Goal: Task Accomplishment & Management: Complete application form

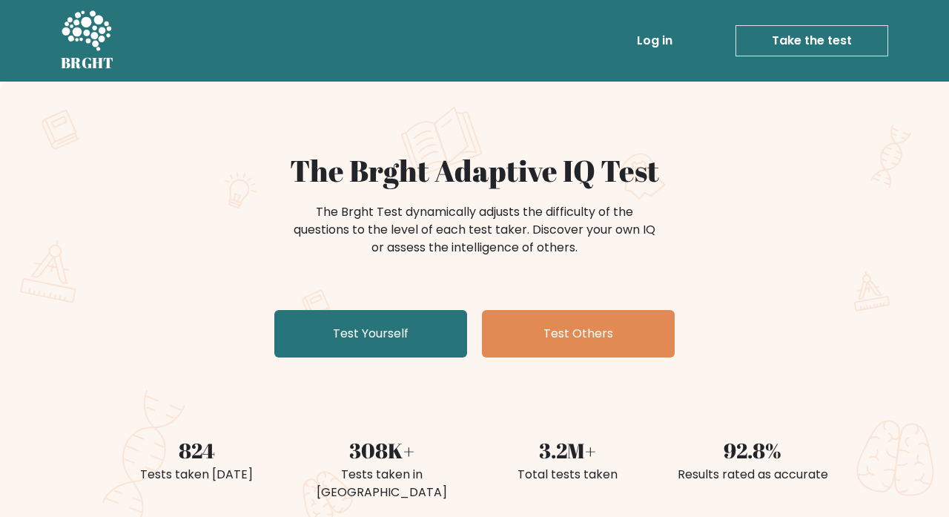
click at [431, 338] on link "Test Yourself" at bounding box center [370, 333] width 193 height 47
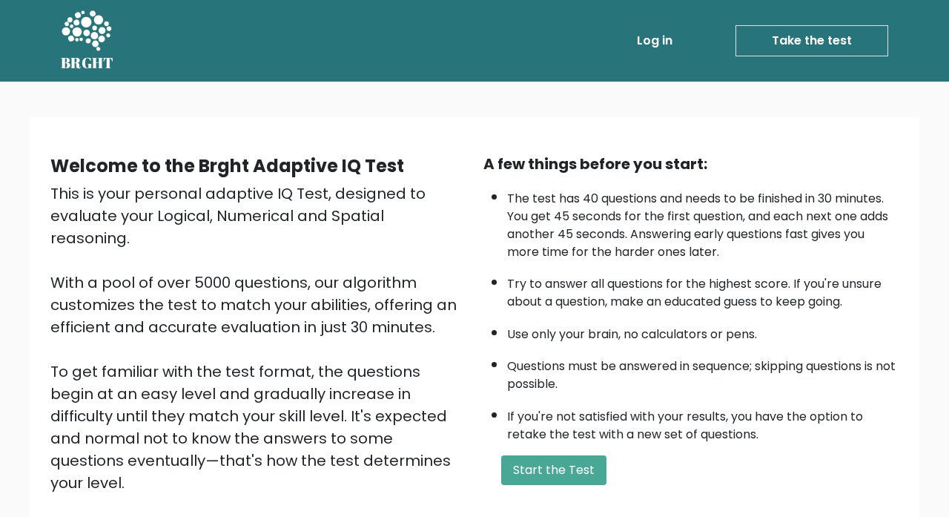
click at [575, 467] on button "Start the Test" at bounding box center [553, 470] width 105 height 30
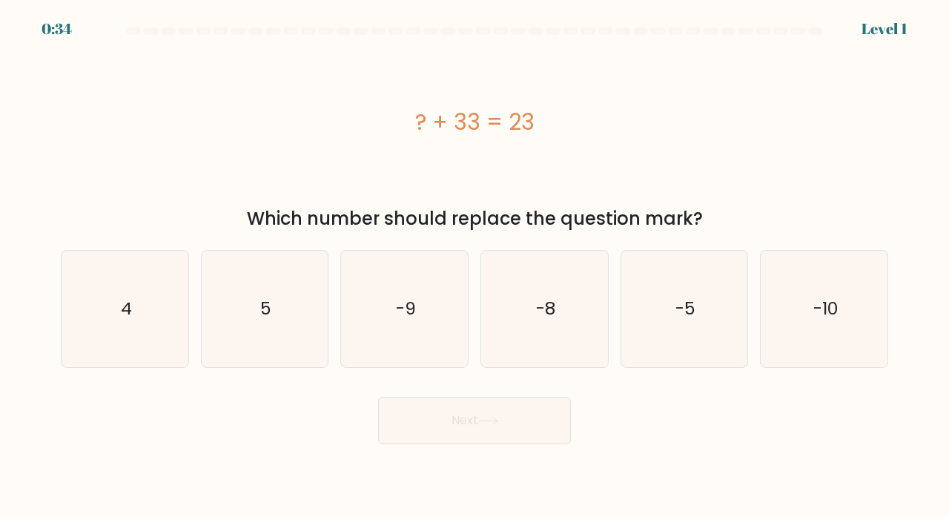
click at [826, 314] on text "-10" at bounding box center [825, 308] width 24 height 24
click at [475, 266] on input "f. -10" at bounding box center [474, 262] width 1 height 7
radio input "true"
click at [514, 434] on button "Next" at bounding box center [474, 420] width 193 height 47
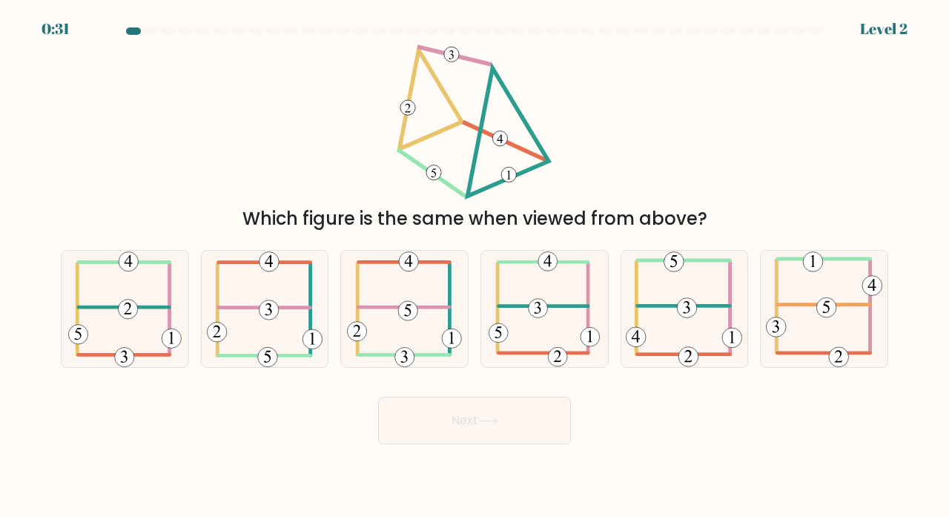
click at [463, 442] on button "Next" at bounding box center [474, 420] width 193 height 47
click at [279, 335] on icon at bounding box center [265, 309] width 116 height 116
click at [474, 266] on input "b." at bounding box center [474, 262] width 1 height 7
radio input "true"
click at [505, 431] on button "Next" at bounding box center [474, 420] width 193 height 47
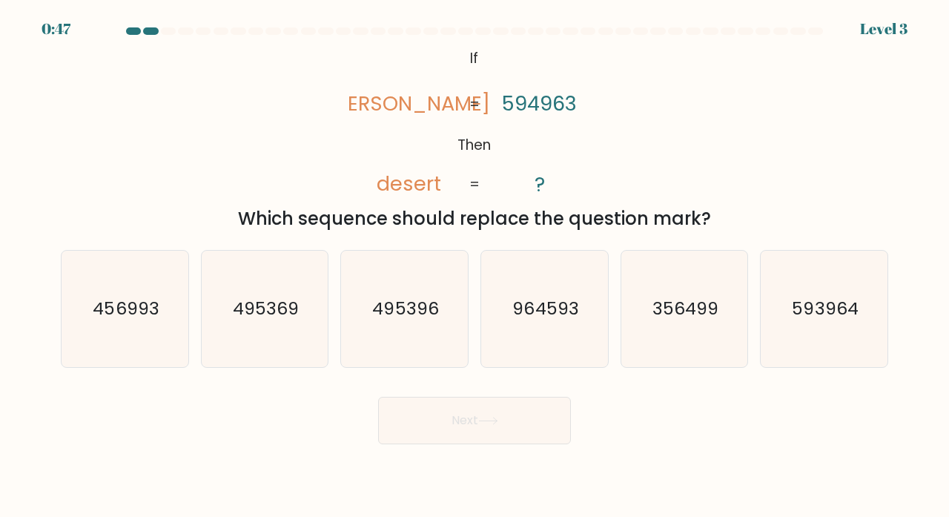
click at [839, 350] on icon "593964" at bounding box center [824, 309] width 116 height 116
click at [475, 266] on input "f. 593964" at bounding box center [474, 262] width 1 height 7
radio input "true"
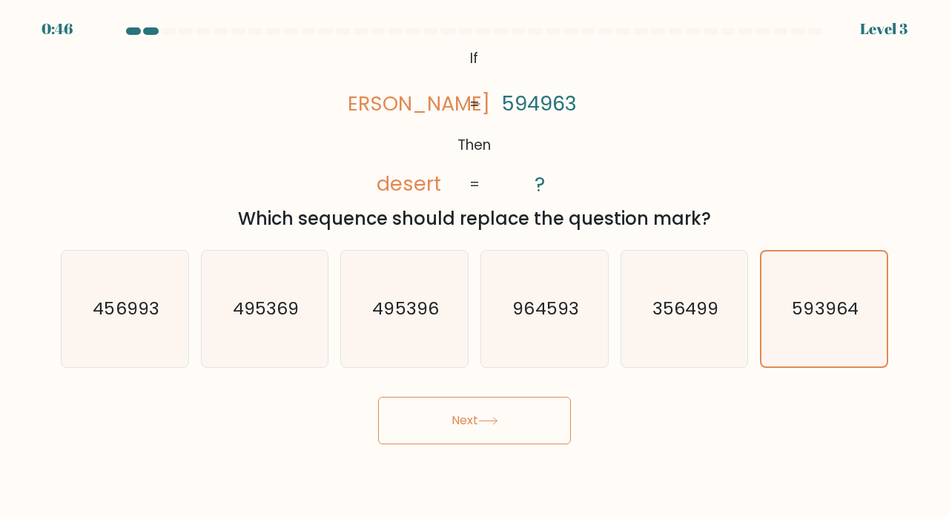
click at [523, 424] on button "Next" at bounding box center [474, 420] width 193 height 47
click at [464, 437] on button "Next" at bounding box center [474, 420] width 193 height 47
click at [476, 434] on button "Next" at bounding box center [474, 420] width 193 height 47
click at [451, 425] on button "Next" at bounding box center [474, 420] width 193 height 47
click at [481, 433] on button "Next" at bounding box center [474, 420] width 193 height 47
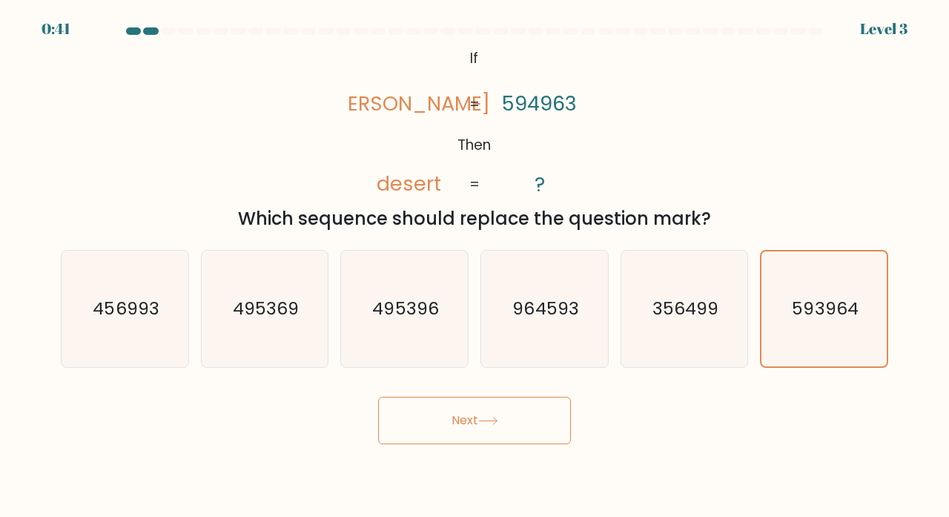
click at [466, 434] on button "Next" at bounding box center [474, 420] width 193 height 47
click at [474, 419] on button "Next" at bounding box center [474, 420] width 193 height 47
click at [483, 420] on button "Next" at bounding box center [474, 420] width 193 height 47
click at [821, 311] on text "593964" at bounding box center [826, 309] width 66 height 24
click at [475, 266] on input "f. 593964" at bounding box center [474, 262] width 1 height 7
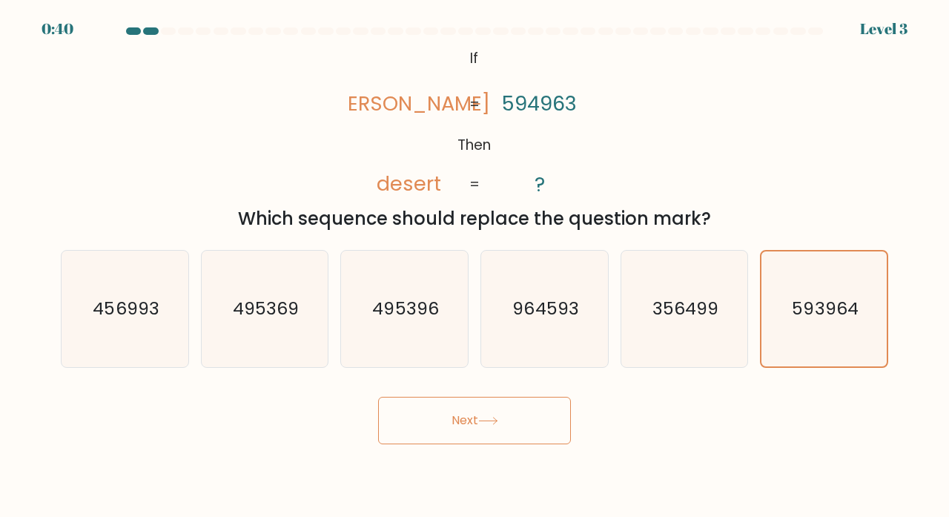
click at [497, 439] on button "Next" at bounding box center [474, 420] width 193 height 47
click at [685, 320] on text "356499" at bounding box center [685, 308] width 66 height 24
click at [475, 266] on input "e. 356499" at bounding box center [474, 262] width 1 height 7
radio input "true"
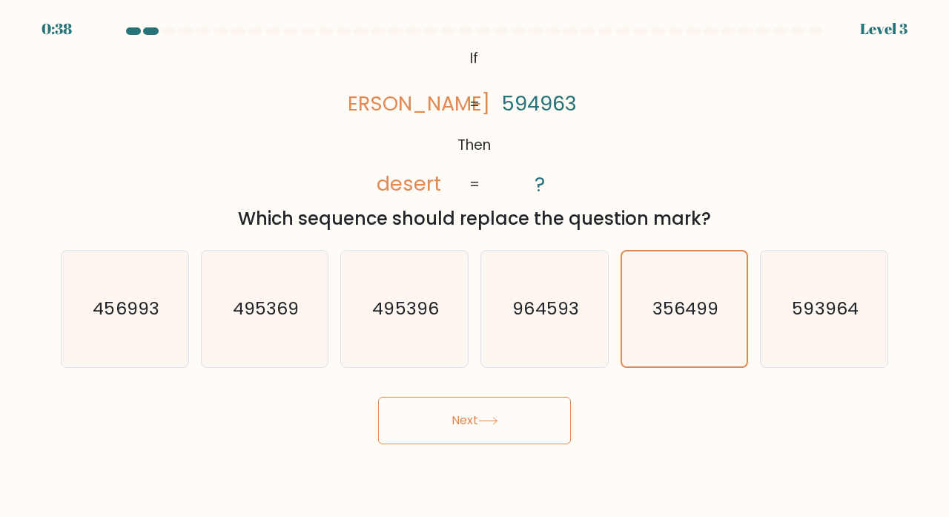
click at [808, 345] on icon "593964" at bounding box center [824, 309] width 116 height 116
click at [475, 266] on input "f. 593964" at bounding box center [474, 262] width 1 height 7
radio input "true"
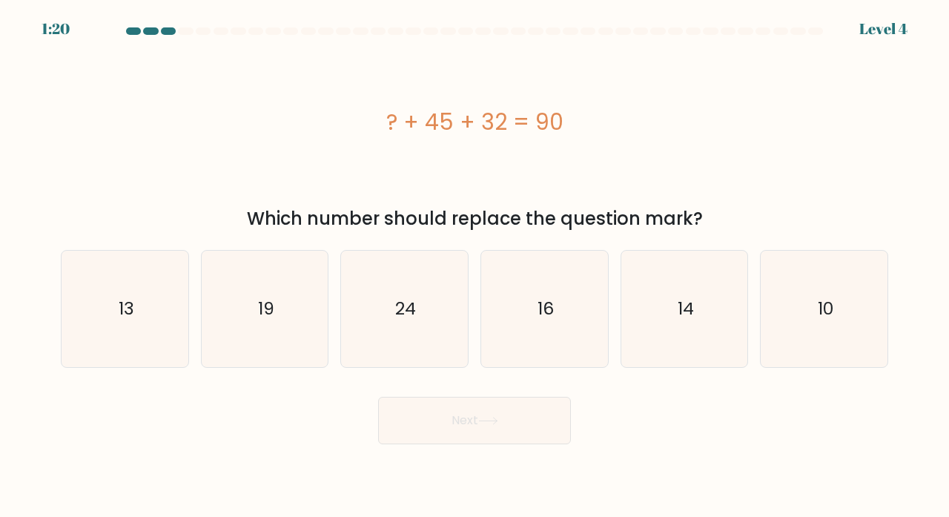
click at [557, 351] on icon "16" at bounding box center [544, 309] width 116 height 116
click at [475, 266] on input "d. 16" at bounding box center [474, 262] width 1 height 7
radio input "true"
click at [158, 337] on icon "13" at bounding box center [125, 309] width 116 height 116
click at [474, 266] on input "a. 13" at bounding box center [474, 262] width 1 height 7
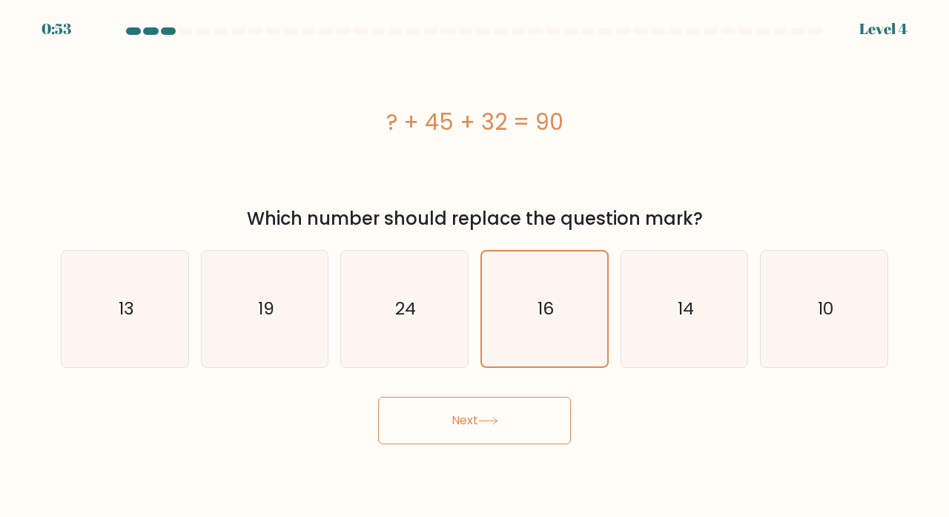
radio input "true"
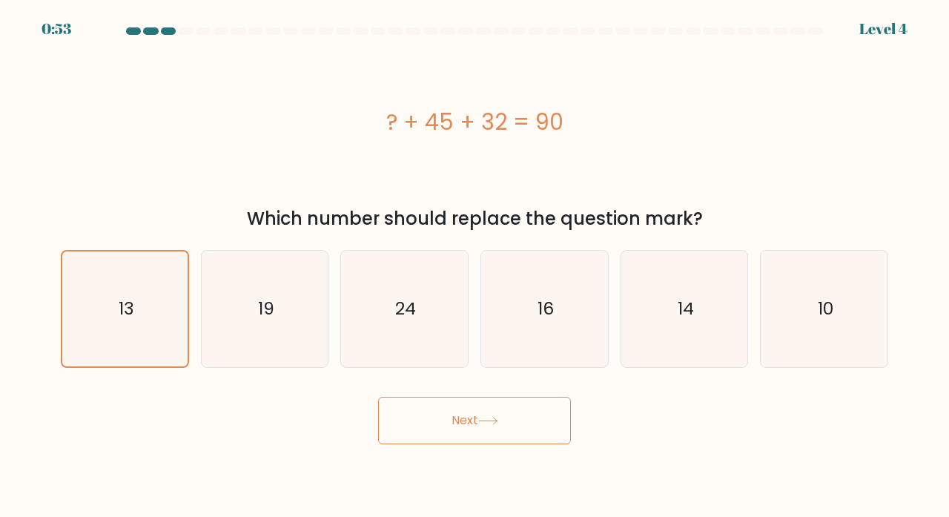
click at [514, 440] on button "Next" at bounding box center [474, 420] width 193 height 47
click at [467, 435] on button "Next" at bounding box center [474, 420] width 193 height 47
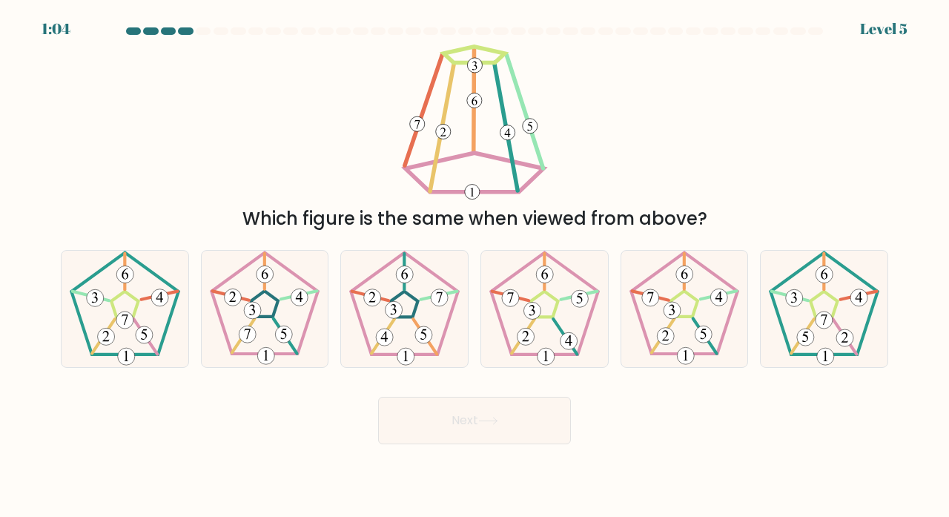
click at [552, 325] on icon at bounding box center [544, 309] width 116 height 116
click at [475, 266] on input "d." at bounding box center [474, 262] width 1 height 7
radio input "true"
click at [484, 425] on icon at bounding box center [488, 421] width 20 height 8
click at [464, 431] on button "Next" at bounding box center [474, 420] width 193 height 47
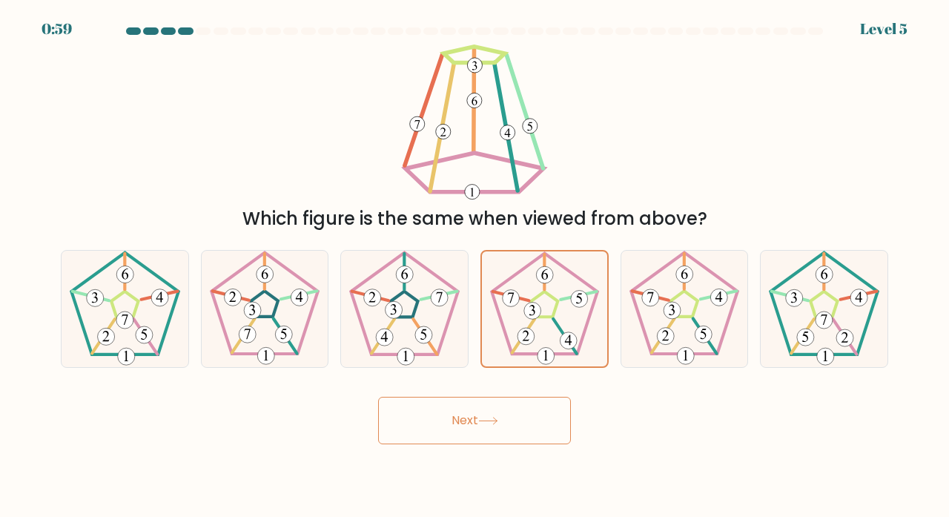
click at [467, 433] on button "Next" at bounding box center [474, 420] width 193 height 47
click at [462, 444] on button "Next" at bounding box center [474, 420] width 193 height 47
click at [466, 444] on button "Next" at bounding box center [474, 420] width 193 height 47
click at [468, 440] on button "Next" at bounding box center [474, 420] width 193 height 47
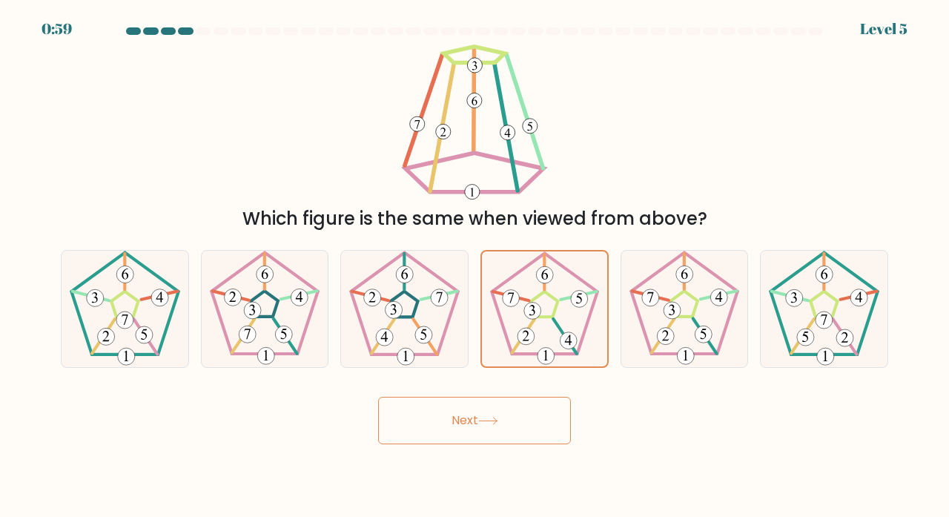
click at [469, 442] on button "Next" at bounding box center [474, 420] width 193 height 47
click at [473, 436] on button "Next" at bounding box center [474, 420] width 193 height 47
click at [472, 442] on button "Next" at bounding box center [474, 420] width 193 height 47
click at [472, 435] on button "Next" at bounding box center [474, 420] width 193 height 47
click at [471, 439] on button "Next" at bounding box center [474, 420] width 193 height 47
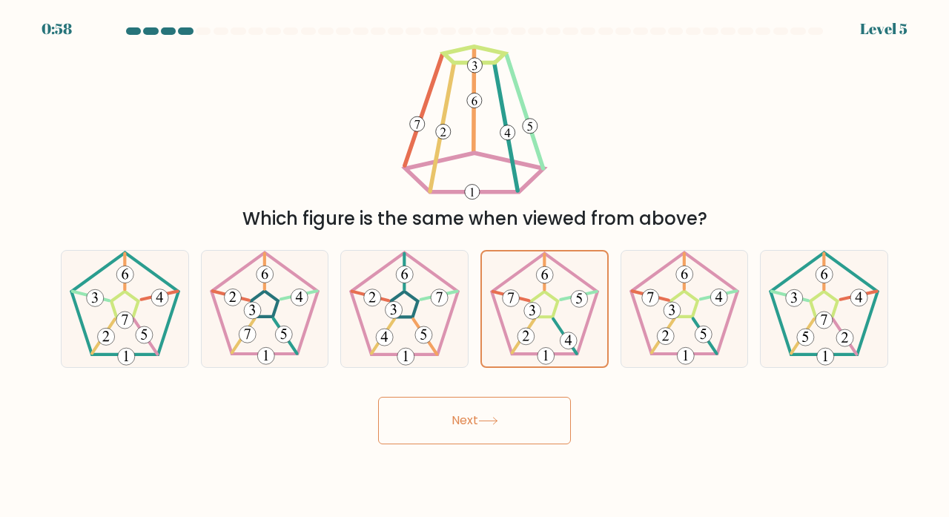
click at [471, 440] on button "Next" at bounding box center [474, 420] width 193 height 47
click at [474, 434] on button "Next" at bounding box center [474, 420] width 193 height 47
click at [473, 434] on button "Next" at bounding box center [474, 420] width 193 height 47
click at [474, 434] on button "Next" at bounding box center [474, 420] width 193 height 47
click at [474, 433] on button "Next" at bounding box center [474, 420] width 193 height 47
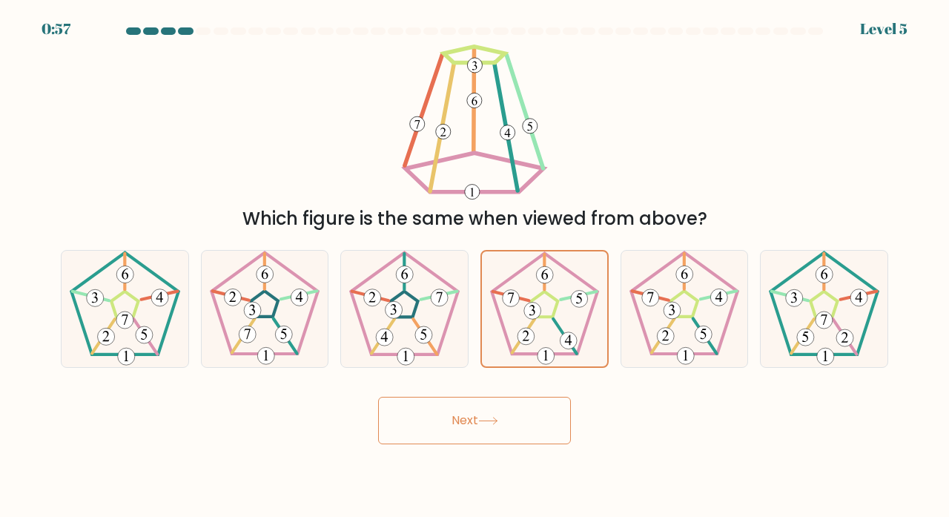
click at [474, 420] on button "Next" at bounding box center [474, 420] width 193 height 47
click at [477, 430] on button "Next" at bounding box center [474, 420] width 193 height 47
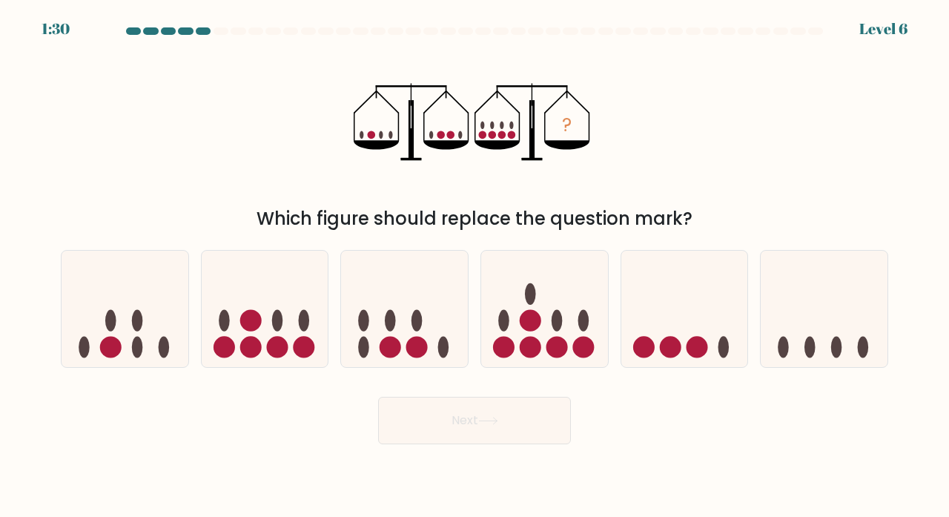
click at [265, 331] on icon at bounding box center [265, 309] width 127 height 105
click at [474, 266] on input "b." at bounding box center [474, 262] width 1 height 7
radio input "true"
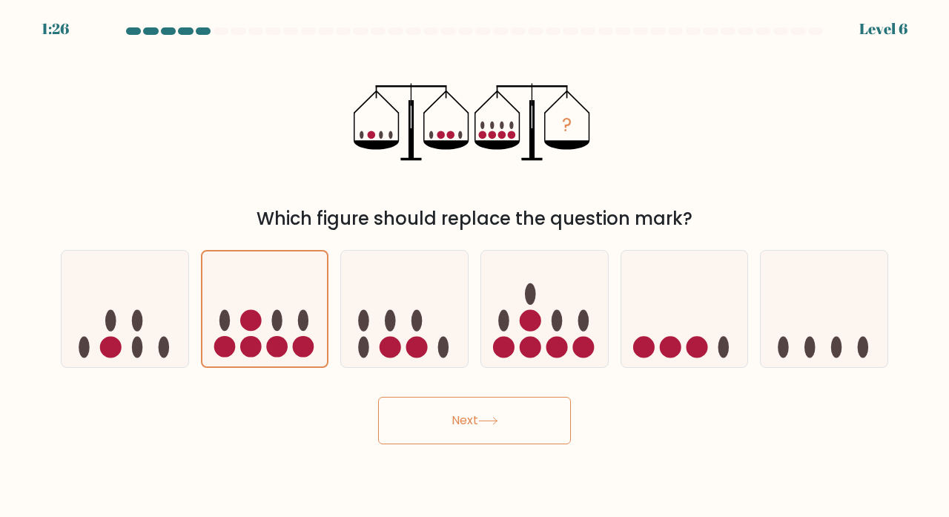
click at [474, 434] on button "Next" at bounding box center [474, 420] width 193 height 47
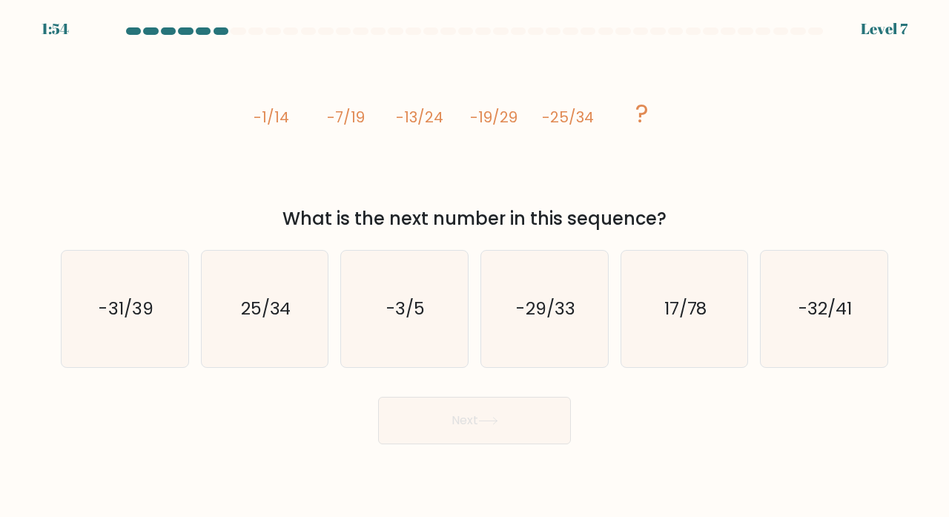
click at [210, 34] on at bounding box center [475, 30] width 700 height 7
click at [221, 33] on div at bounding box center [221, 30] width 15 height 7
click at [129, 320] on text "-31/39" at bounding box center [126, 308] width 54 height 24
click at [474, 266] on input "a. -31/39" at bounding box center [474, 262] width 1 height 7
radio input "true"
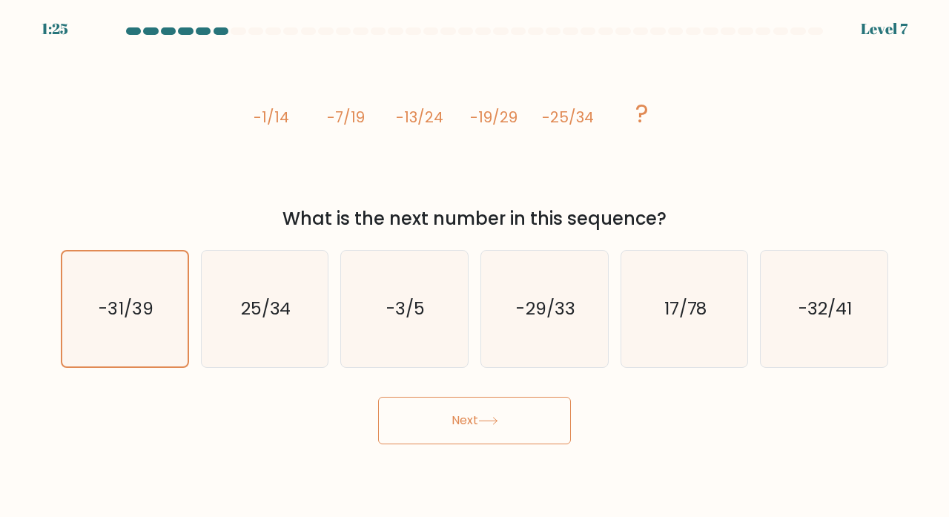
click at [462, 427] on button "Next" at bounding box center [474, 420] width 193 height 47
click at [463, 423] on button "Next" at bounding box center [474, 420] width 193 height 47
click at [461, 440] on button "Next" at bounding box center [474, 420] width 193 height 47
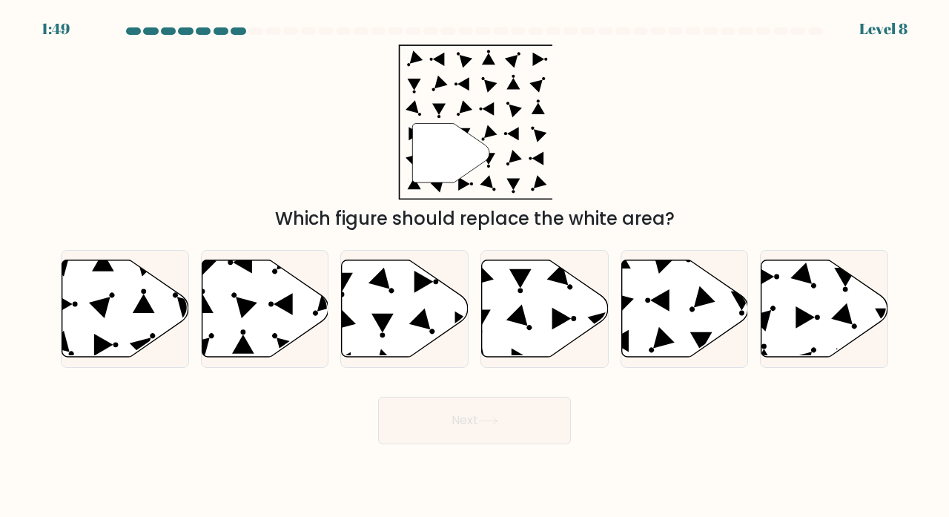
click at [799, 327] on icon at bounding box center [805, 317] width 19 height 22
click at [475, 266] on input "f." at bounding box center [474, 262] width 1 height 7
radio input "true"
click at [496, 425] on icon at bounding box center [488, 421] width 20 height 8
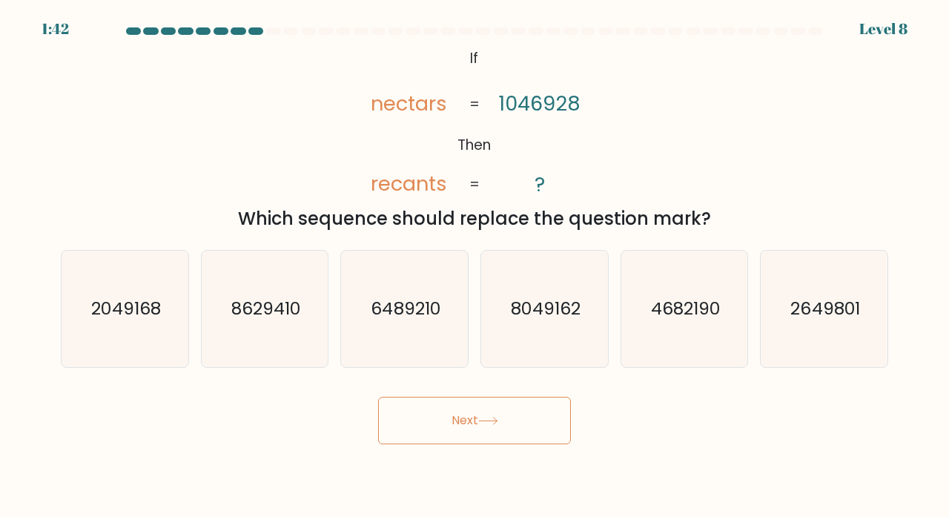
click at [514, 411] on button "Next" at bounding box center [474, 420] width 193 height 47
click at [580, 360] on icon "8049162" at bounding box center [544, 309] width 116 height 116
click at [475, 266] on input "d. 8049162" at bounding box center [474, 262] width 1 height 7
radio input "true"
click at [128, 320] on text "2049168" at bounding box center [125, 308] width 69 height 24
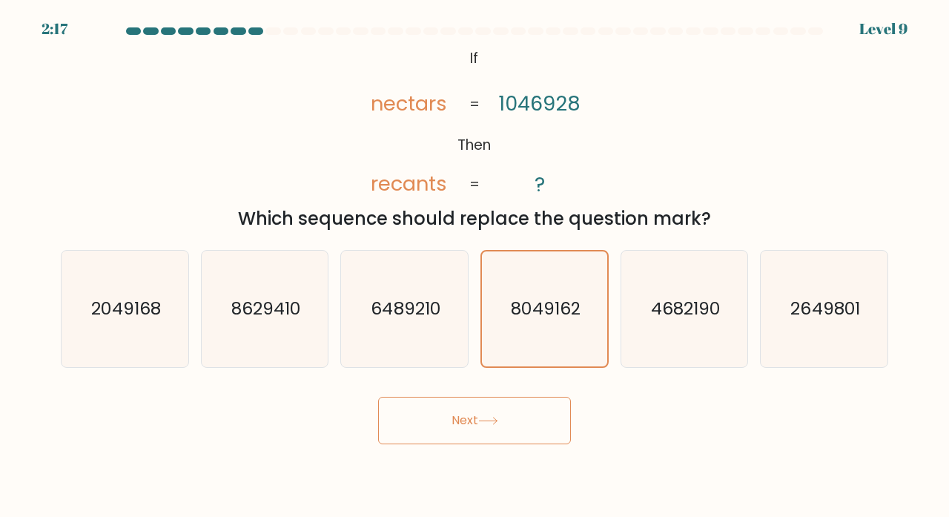
click at [474, 266] on input "a. 2049168" at bounding box center [474, 262] width 1 height 7
radio input "true"
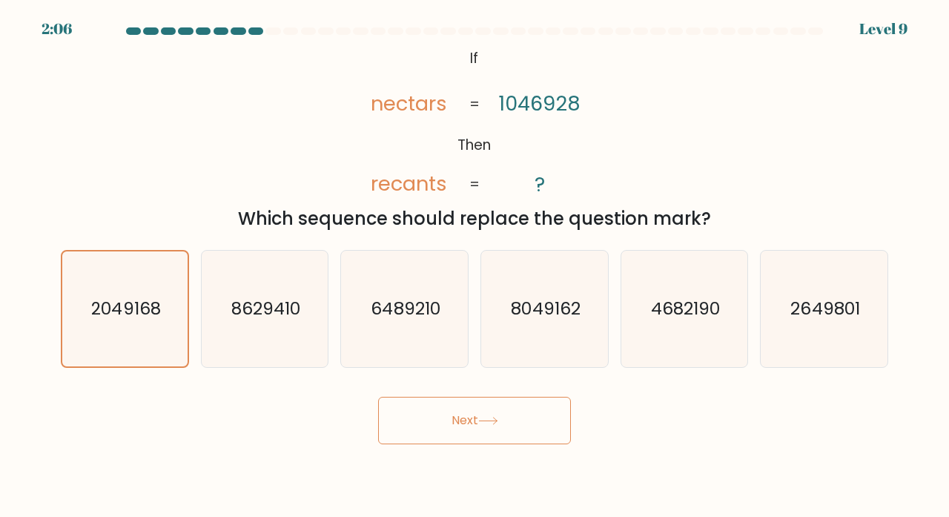
click at [431, 440] on button "Next" at bounding box center [474, 420] width 193 height 47
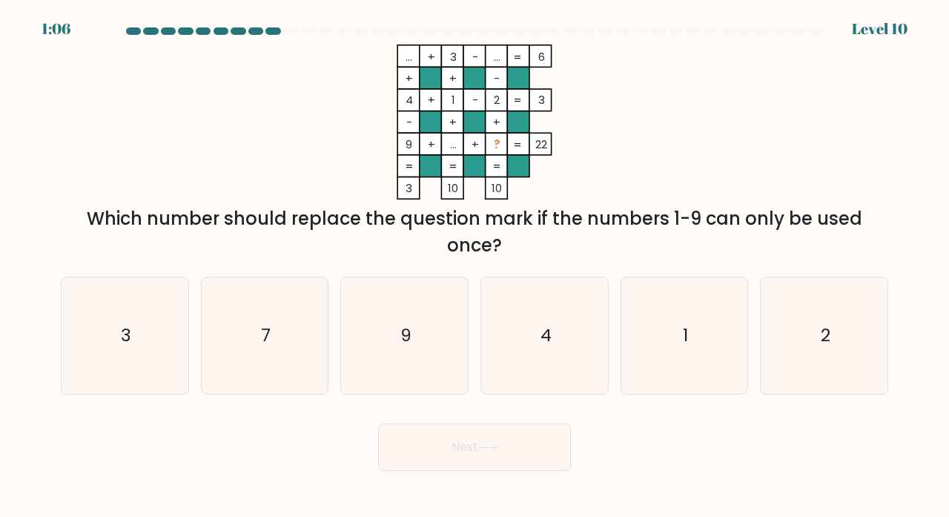
click at [393, 368] on icon "9" at bounding box center [404, 335] width 116 height 116
click at [474, 266] on input "c. 9" at bounding box center [474, 262] width 1 height 7
radio input "true"
click at [475, 466] on button "Next" at bounding box center [474, 446] width 193 height 47
click at [481, 455] on button "Next" at bounding box center [474, 446] width 193 height 47
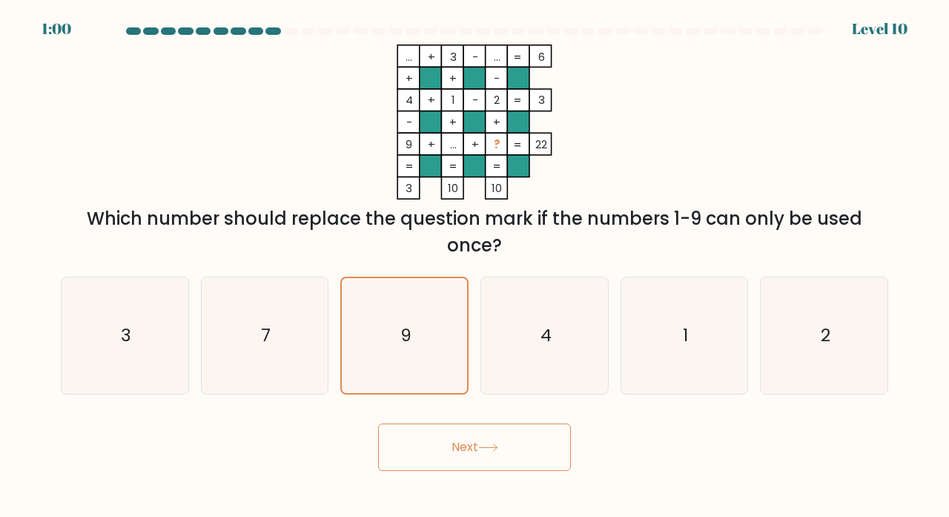
click at [458, 471] on button "Next" at bounding box center [474, 446] width 193 height 47
click at [463, 469] on button "Next" at bounding box center [474, 446] width 193 height 47
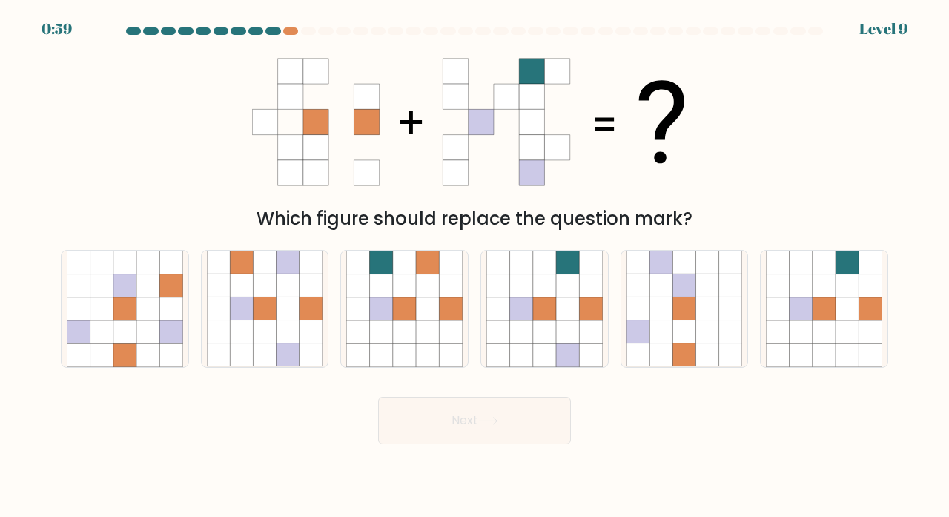
click at [466, 466] on body "0:59 Level 9" at bounding box center [474, 258] width 949 height 517
click at [568, 320] on icon at bounding box center [567, 308] width 23 height 23
click at [475, 266] on input "d." at bounding box center [474, 262] width 1 height 7
radio input "true"
click at [512, 418] on button "Next" at bounding box center [474, 420] width 193 height 47
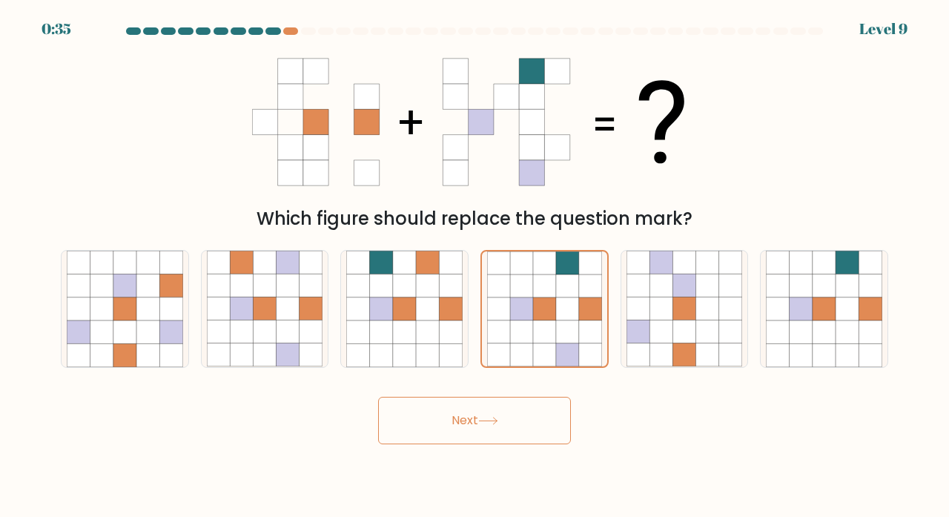
click at [455, 444] on button "Next" at bounding box center [474, 420] width 193 height 47
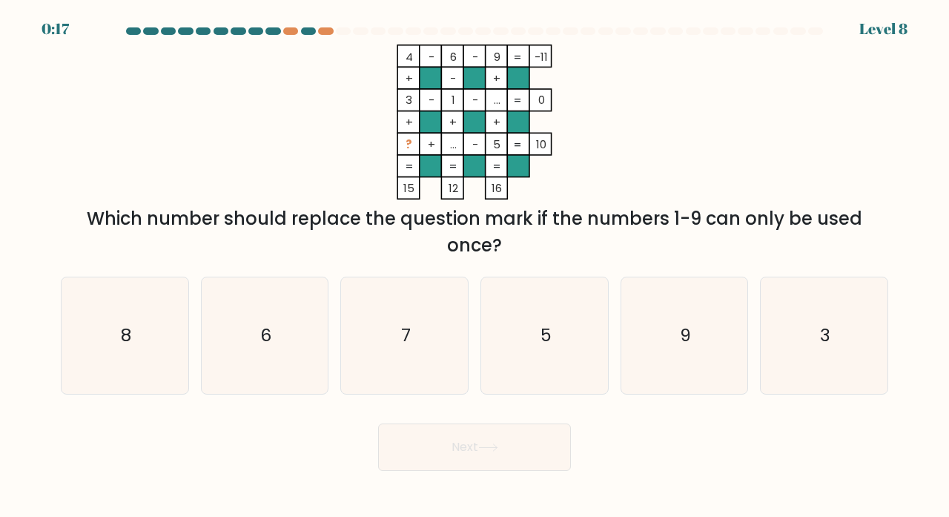
click at [572, 359] on icon "5" at bounding box center [544, 335] width 116 height 116
click at [475, 266] on input "d. 5" at bounding box center [474, 262] width 1 height 7
radio input "true"
click at [492, 451] on icon at bounding box center [488, 447] width 20 height 8
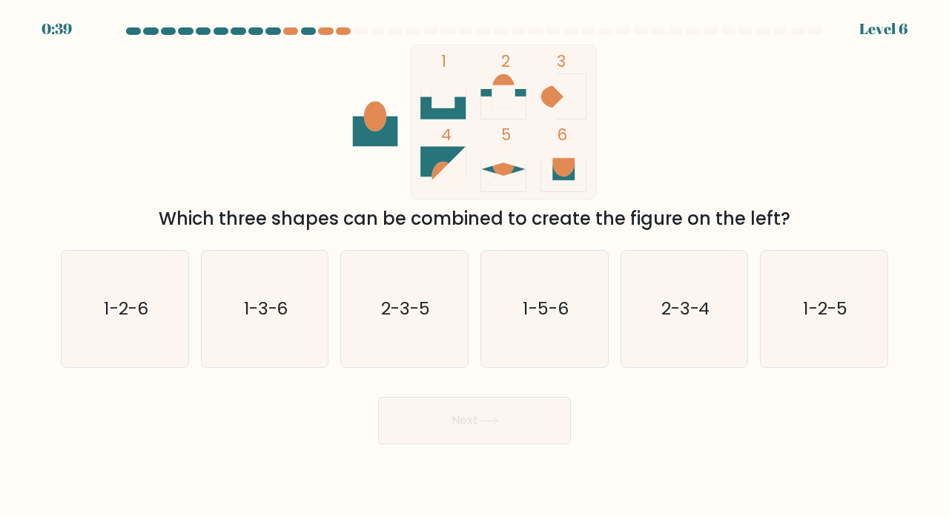
click at [426, 338] on icon "2-3-5" at bounding box center [404, 309] width 116 height 116
click at [474, 266] on input "c. 2-3-5" at bounding box center [474, 262] width 1 height 7
radio input "true"
click at [827, 320] on text "1-2-5" at bounding box center [826, 308] width 44 height 24
click at [475, 266] on input "f. 1-2-5" at bounding box center [474, 262] width 1 height 7
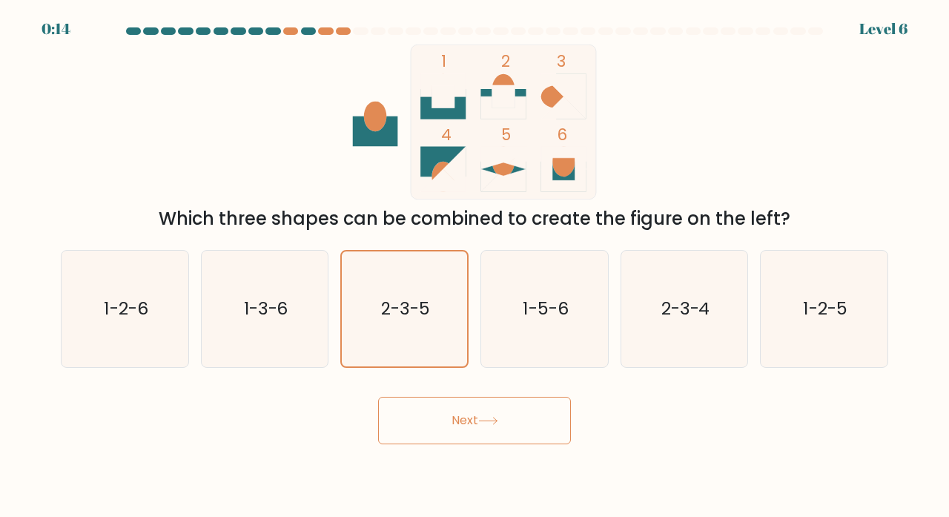
radio input "true"
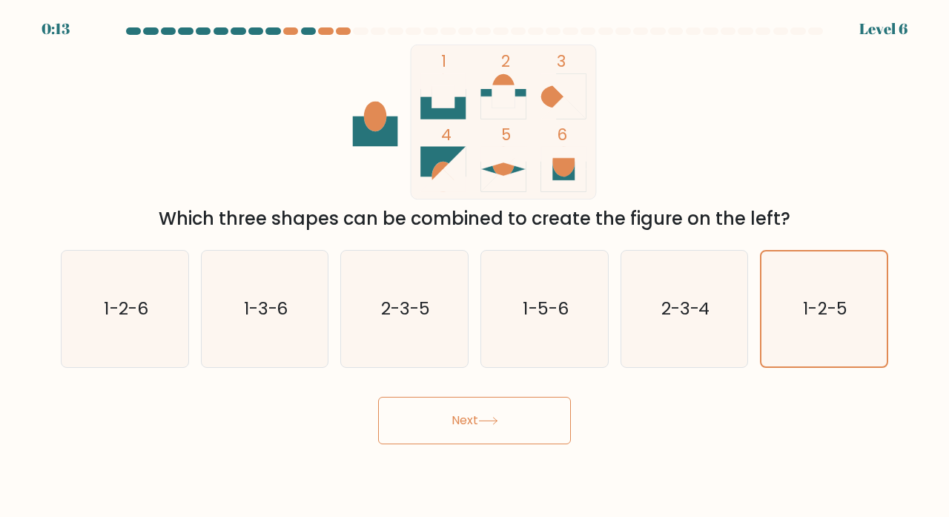
click at [514, 430] on button "Next" at bounding box center [474, 420] width 193 height 47
click at [466, 434] on button "Next" at bounding box center [474, 420] width 193 height 47
